Goal: Transaction & Acquisition: Subscribe to service/newsletter

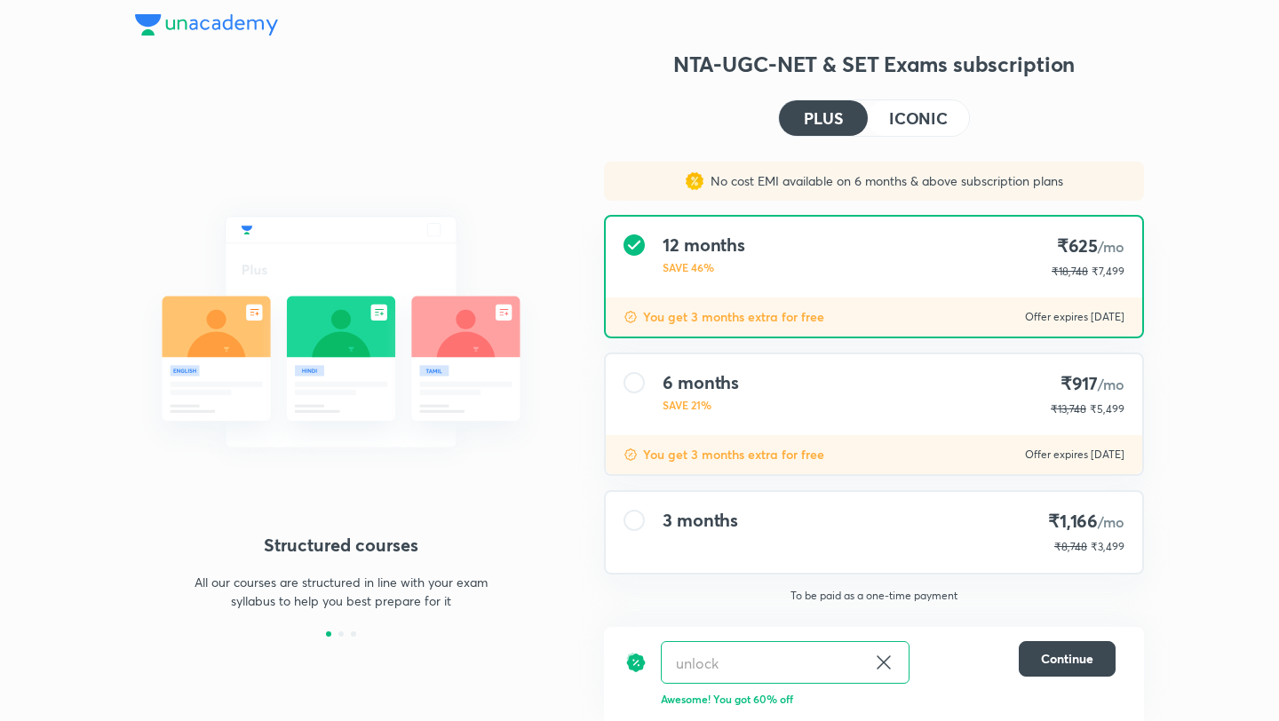
click at [299, 127] on div "Structured courses All our courses are structured in line with your exam syllab…" at bounding box center [341, 378] width 412 height 657
click at [237, 28] on img at bounding box center [206, 24] width 143 height 21
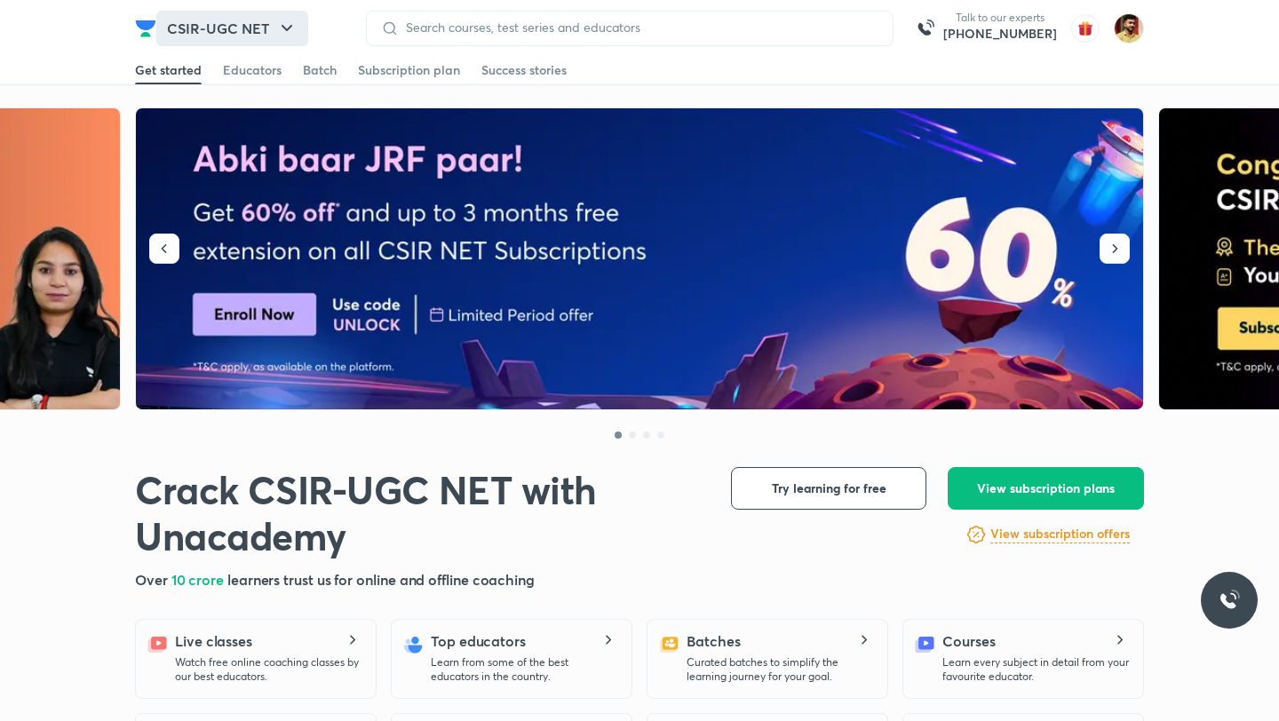
click at [252, 22] on button "CSIR-UGC NET" at bounding box center [232, 29] width 152 height 36
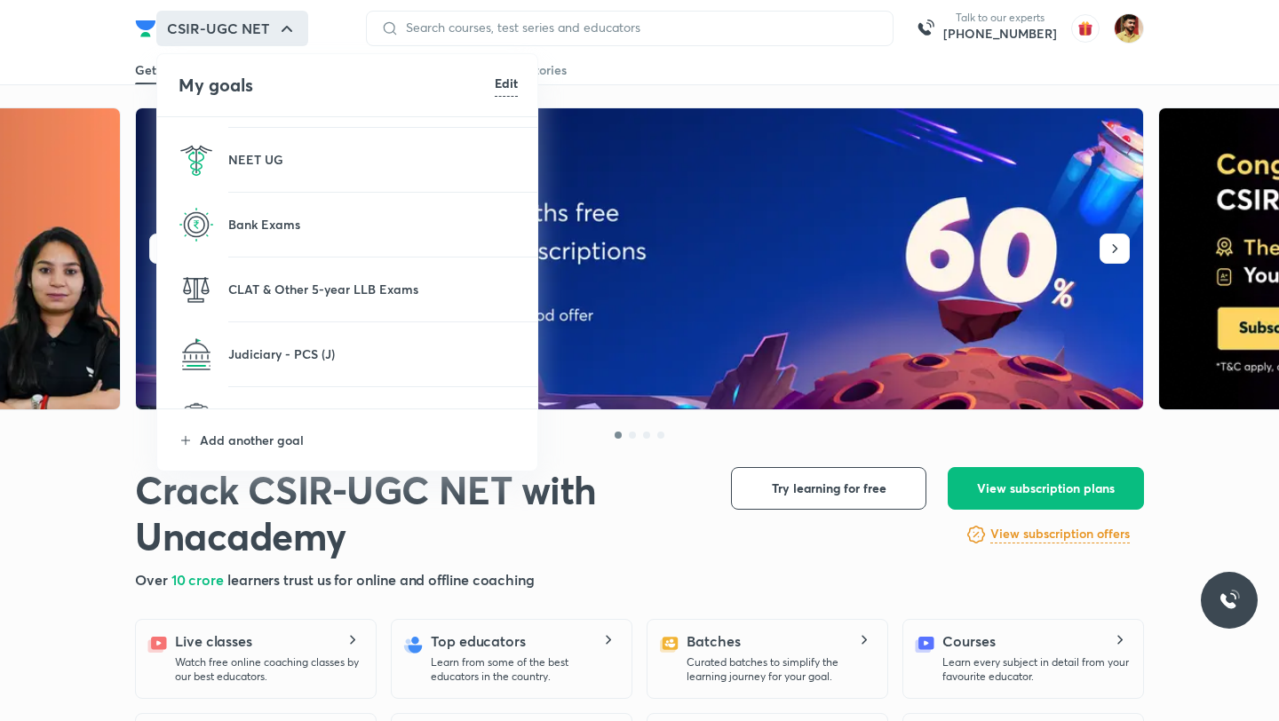
scroll to position [251, 0]
click at [283, 355] on p "Judiciary - PCS (J)" at bounding box center [373, 352] width 290 height 19
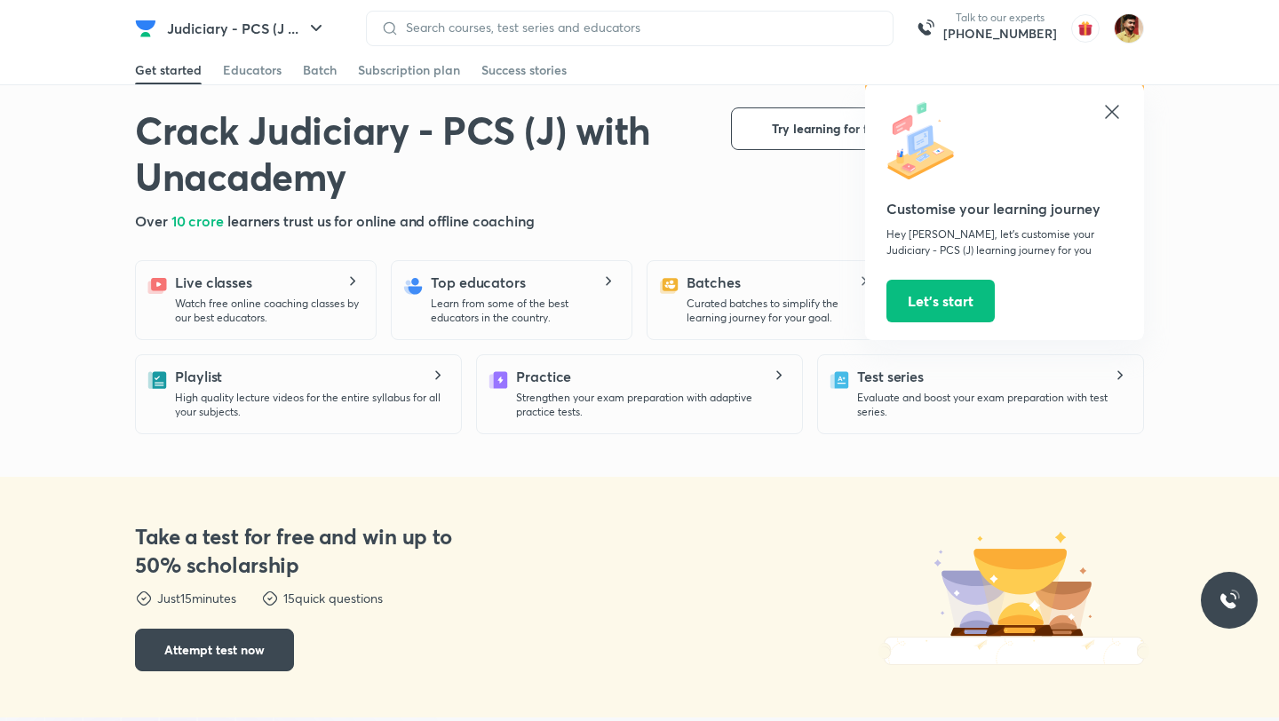
click at [1120, 106] on icon at bounding box center [1112, 111] width 21 height 21
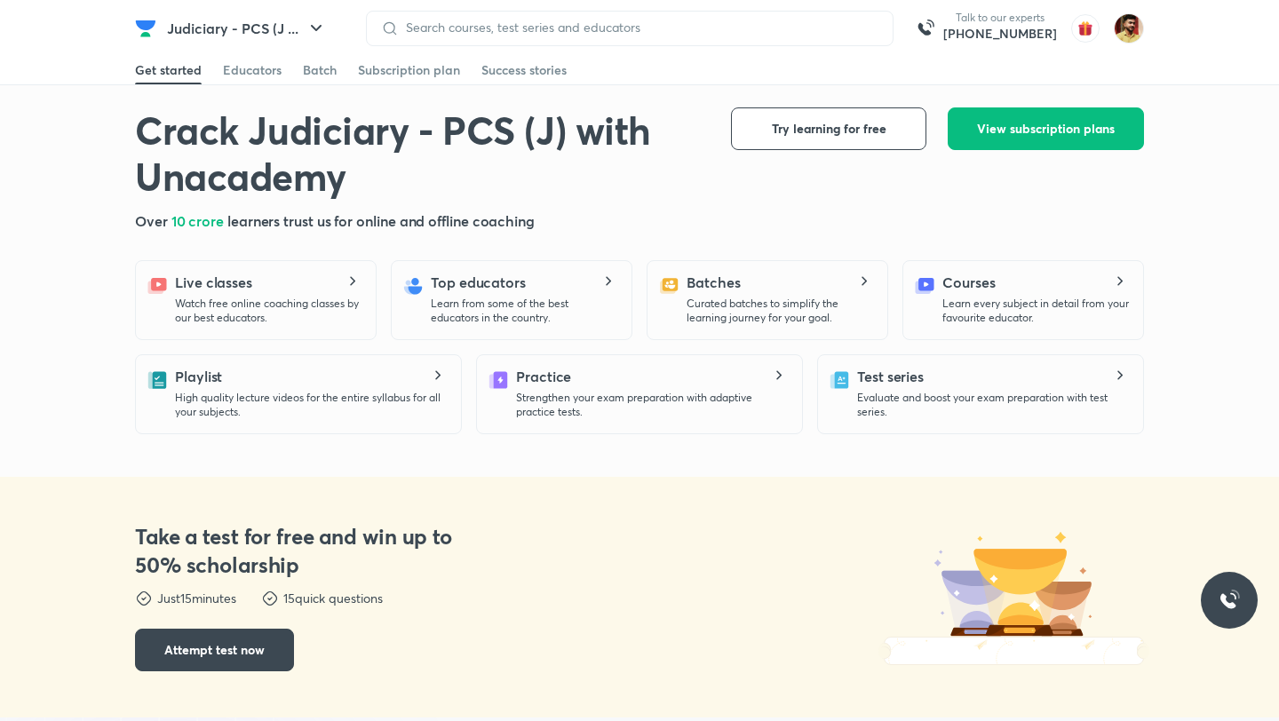
click at [1008, 151] on div "Crack Judiciary - PCS (J) with Unacademy Crack Judiciary - PCS (J) with Unacade…" at bounding box center [639, 170] width 1009 height 124
click at [1008, 136] on span "View subscription plans" at bounding box center [1046, 129] width 138 height 18
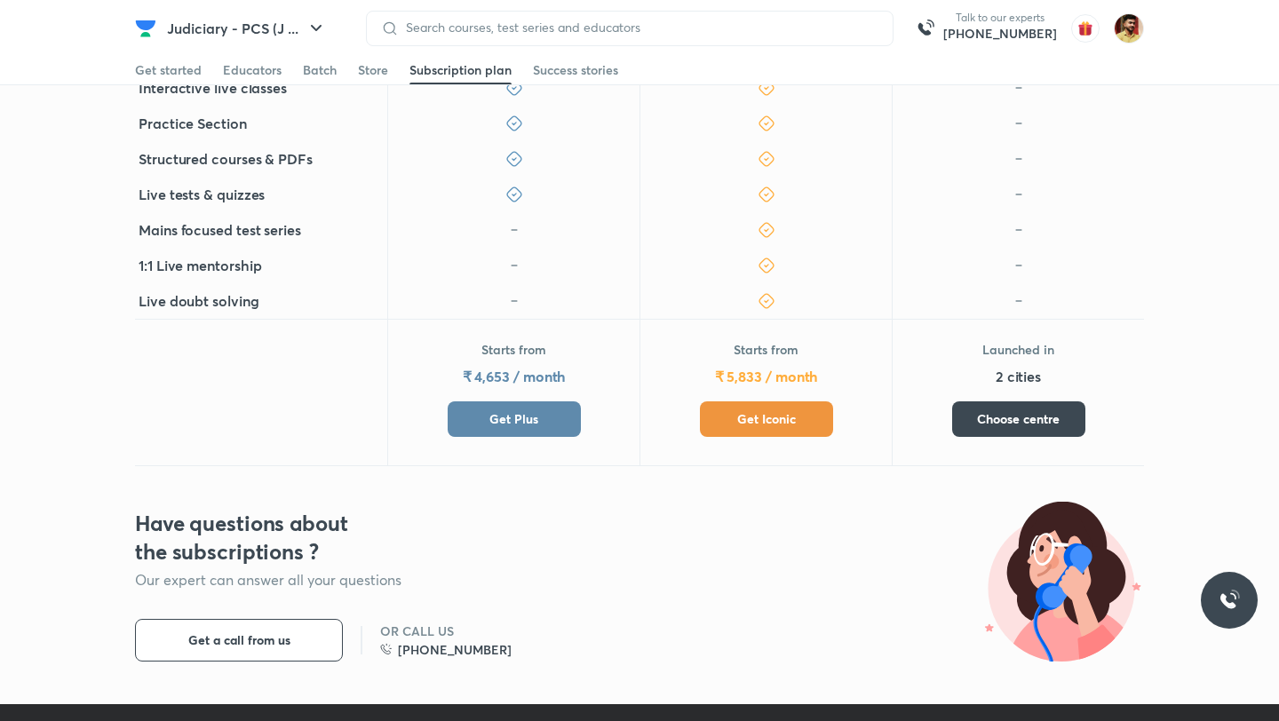
scroll to position [552, 0]
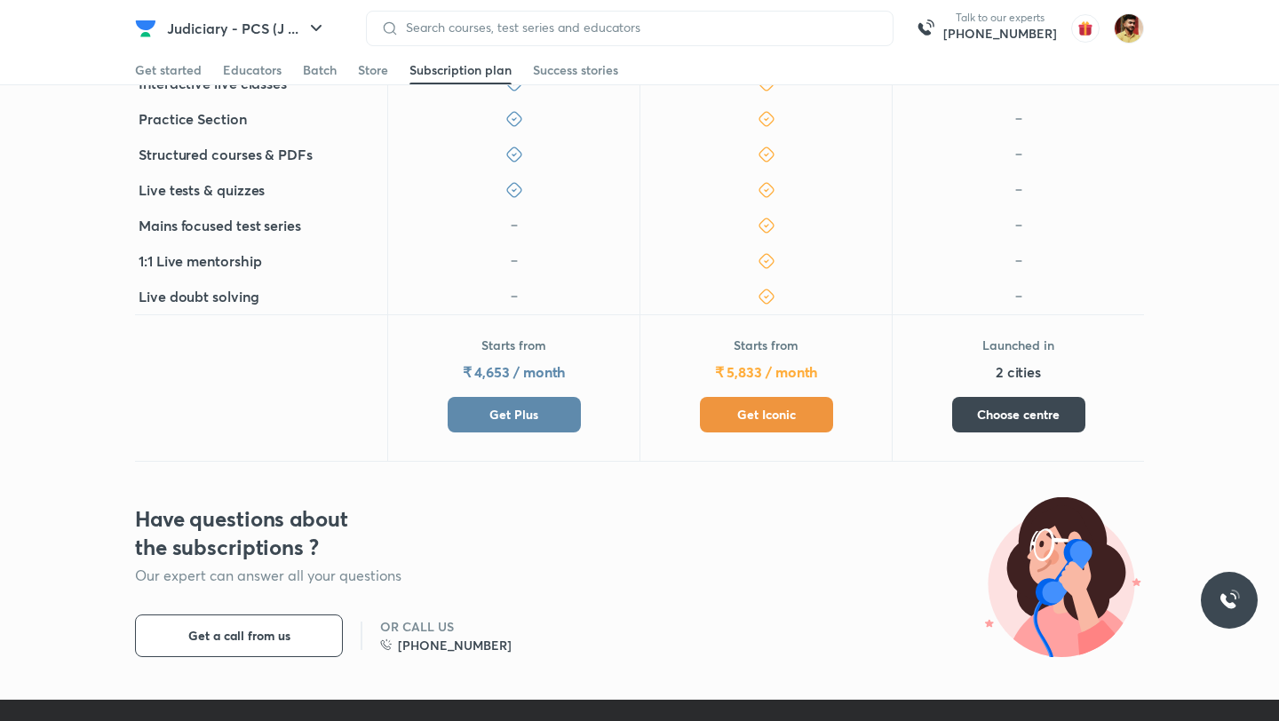
click at [532, 407] on span "Get Plus" at bounding box center [514, 415] width 49 height 18
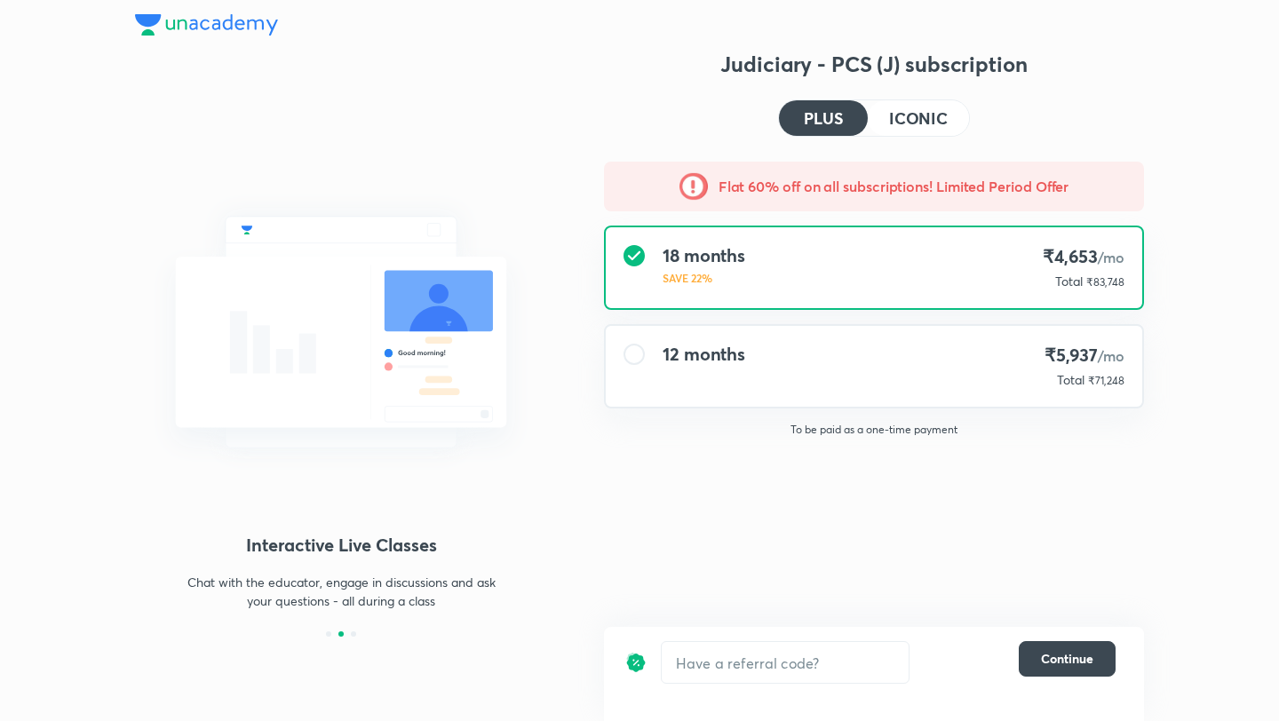
click at [544, 116] on div "Structured courses All our courses are structured in line with your exam syllab…" at bounding box center [341, 343] width 412 height 587
